Goal: Navigation & Orientation: Find specific page/section

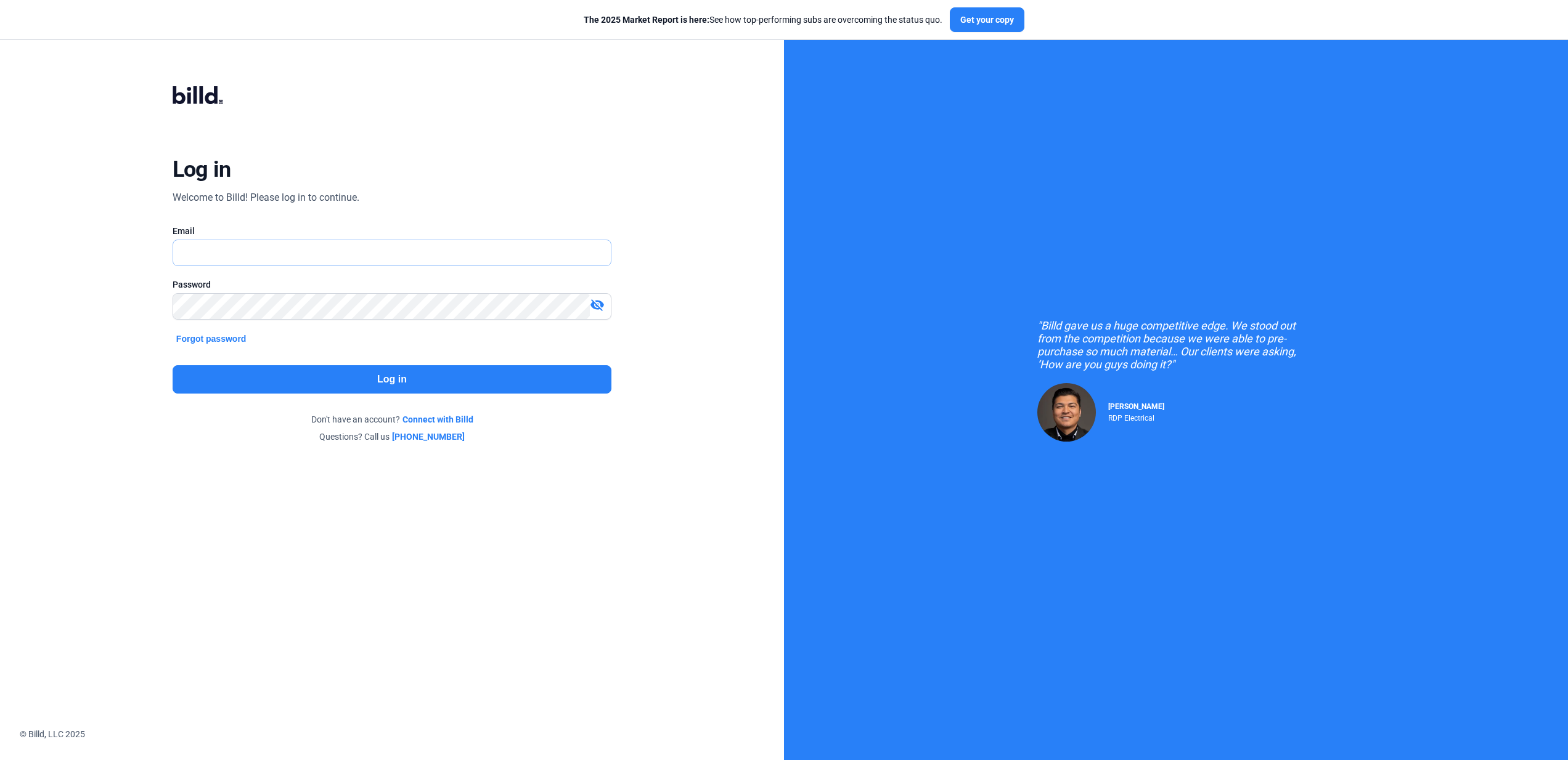
type input "[EMAIL_ADDRESS][DOMAIN_NAME]"
click at [412, 390] on button "Log in" at bounding box center [392, 380] width 438 height 28
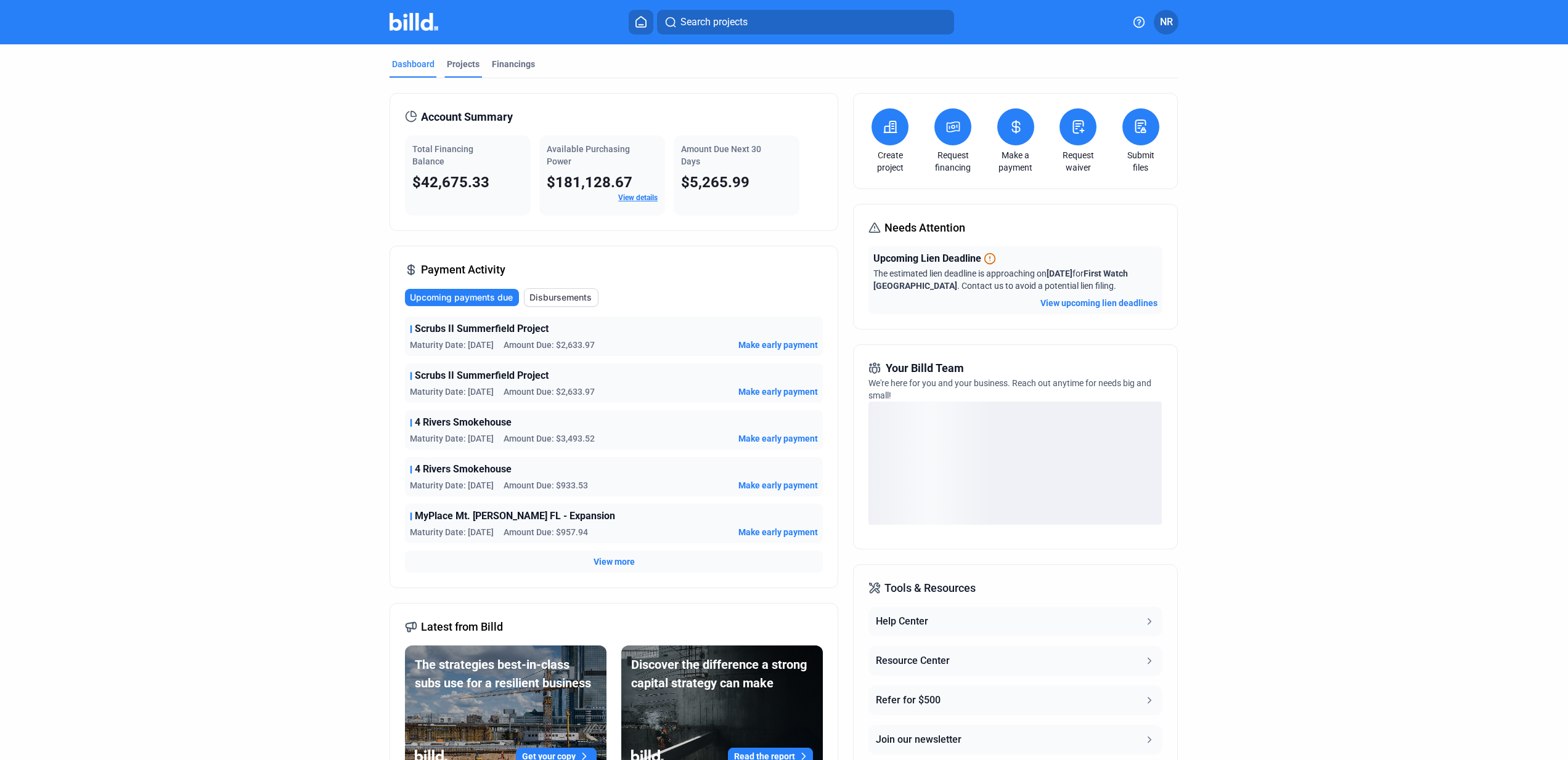
click at [453, 63] on div "Projects" at bounding box center [463, 63] width 33 height 12
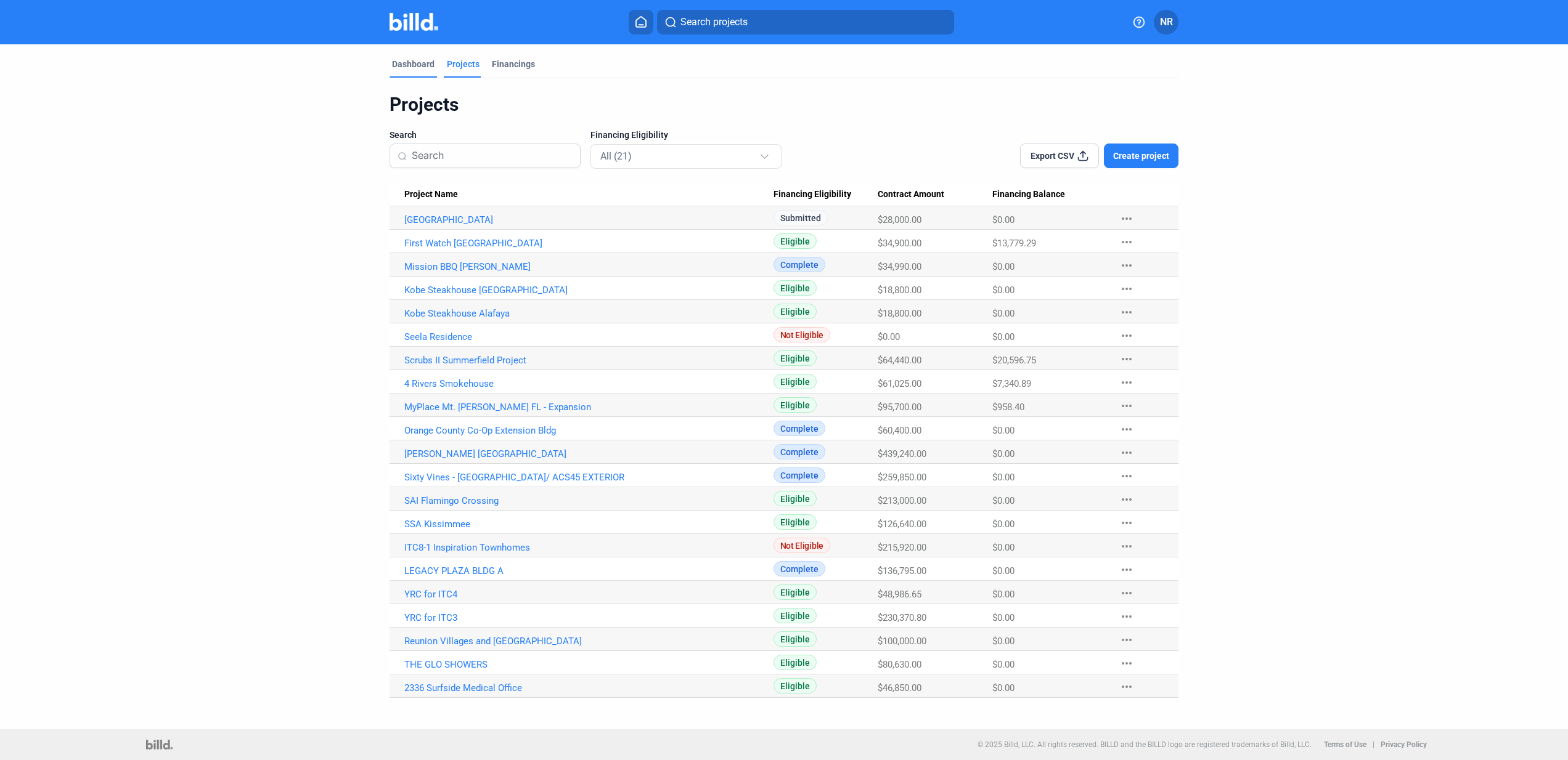
click at [418, 60] on div "Dashboard" at bounding box center [413, 63] width 43 height 12
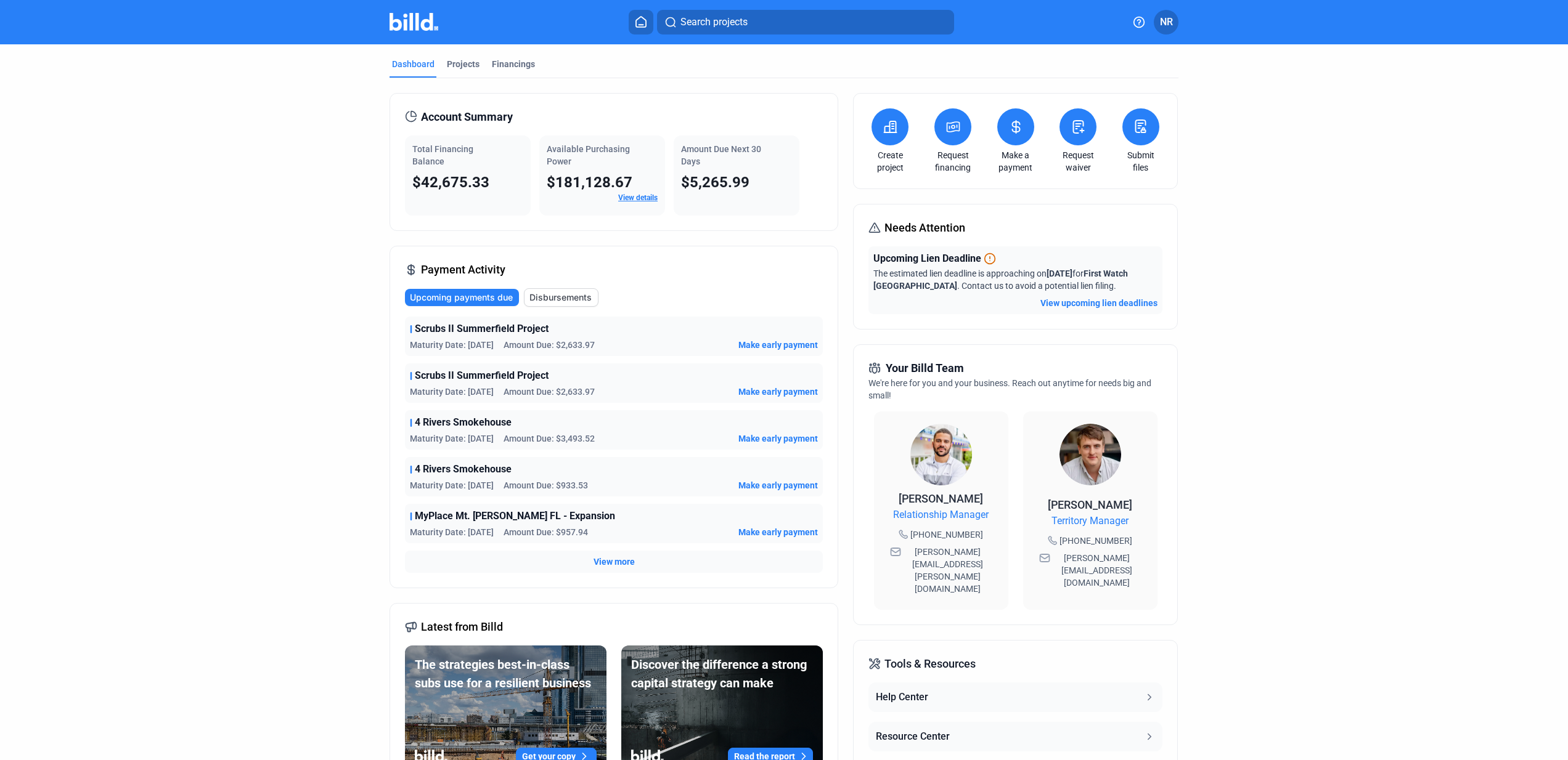
click at [610, 562] on span "View more" at bounding box center [614, 561] width 42 height 12
